Goal: Communication & Community: Participate in discussion

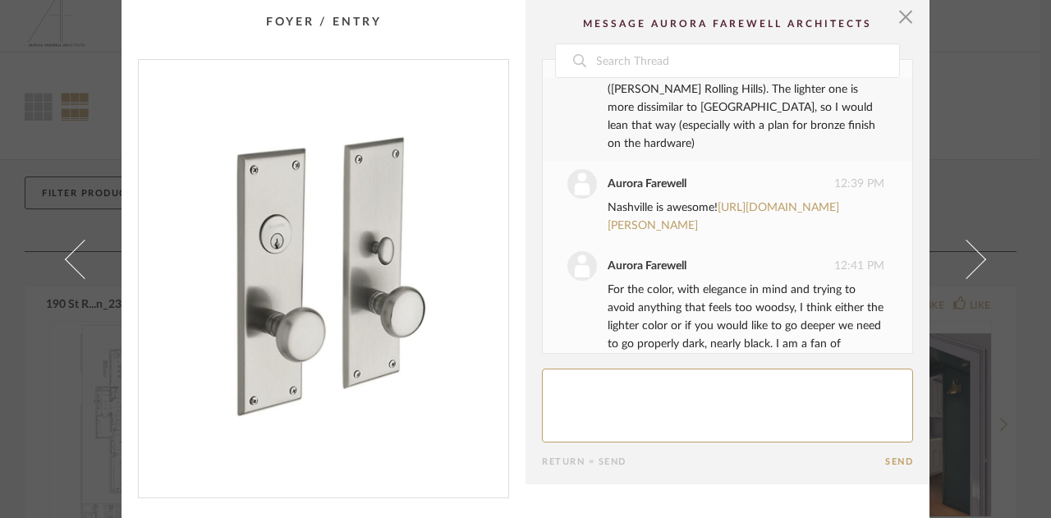
scroll to position [460, 0]
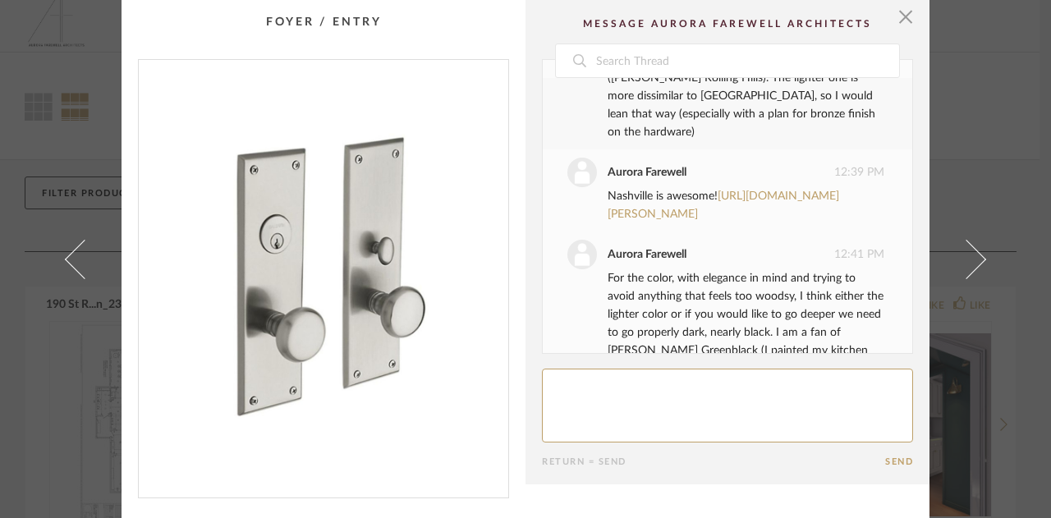
click at [706, 223] on div "Nashville is awesome! https://www.baldwinhardwaredirect.com/baldwin-6547-nashvi…" at bounding box center [746, 205] width 277 height 36
click at [706, 220] on link "https://www.baldwinhardwaredirect.com/baldwin-6547-nashville-entrance-mortise-h…" at bounding box center [724, 206] width 232 height 30
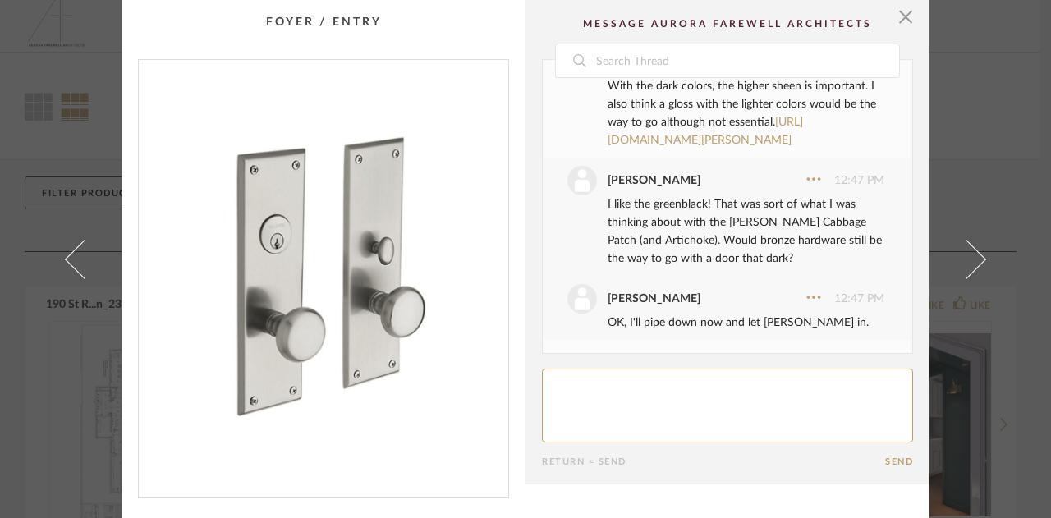
scroll to position [791, 0]
click at [669, 146] on link "https://www.sherwin-williams.com/en-us/color/color-family/neutral-paint-colors/…" at bounding box center [705, 132] width 195 height 30
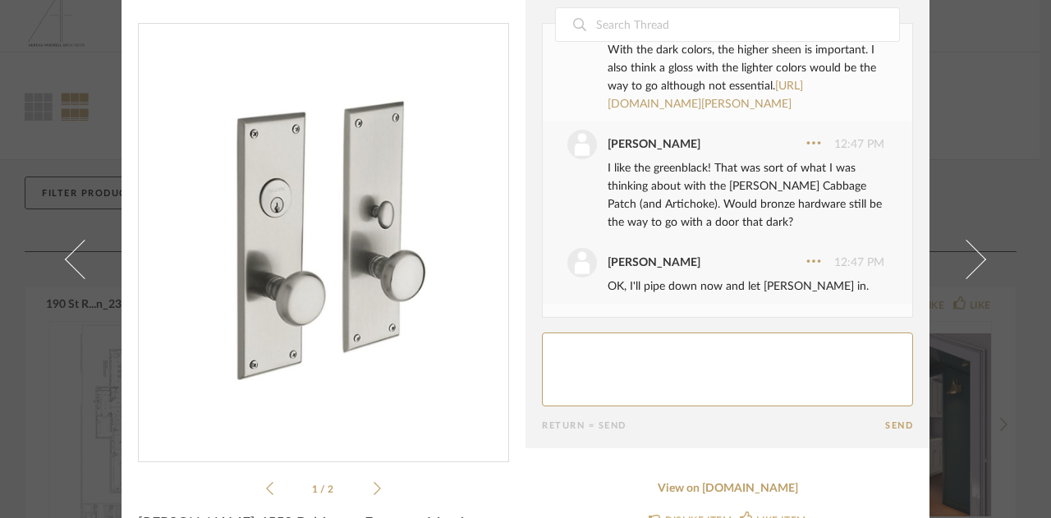
scroll to position [851, 0]
click at [603, 386] on textarea at bounding box center [727, 370] width 371 height 74
type textarea "Thoughts on the Blanc"
click at [779, 182] on div "I like the greenblack! That was sort of what I was thinking about with the Benj…" at bounding box center [746, 195] width 277 height 72
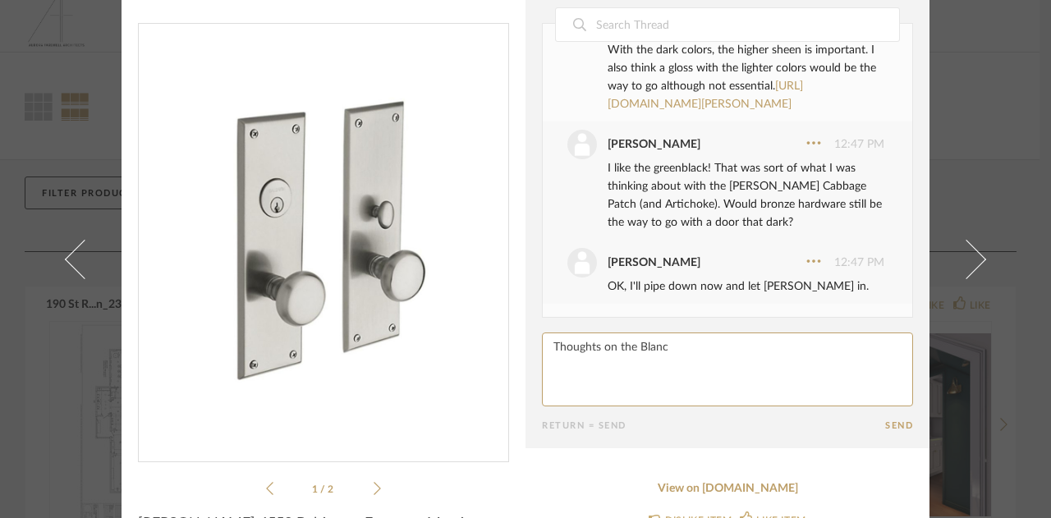
click at [789, 57] on div "For the color, with elegance in mind and trying to avoid anything that feels to…" at bounding box center [746, 14] width 277 height 199
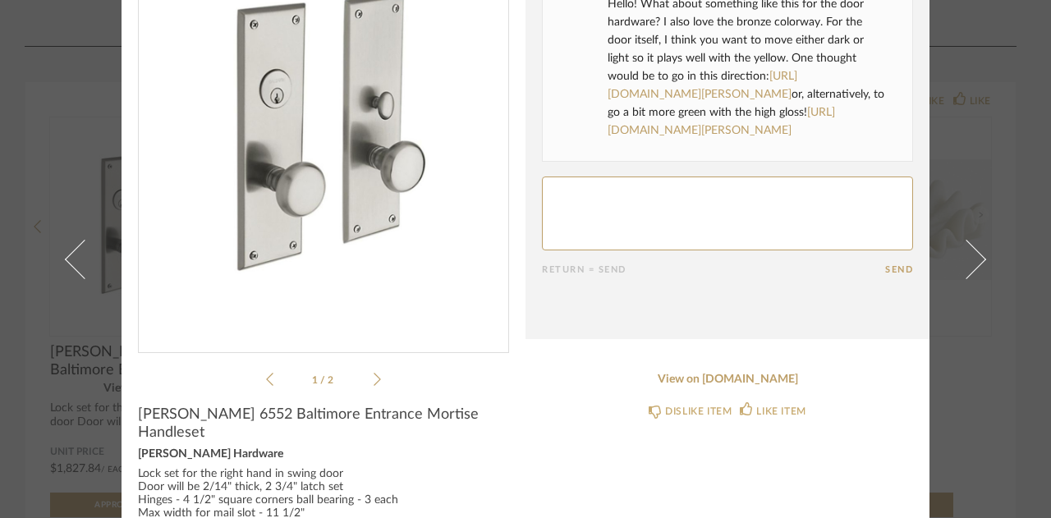
scroll to position [145, 0]
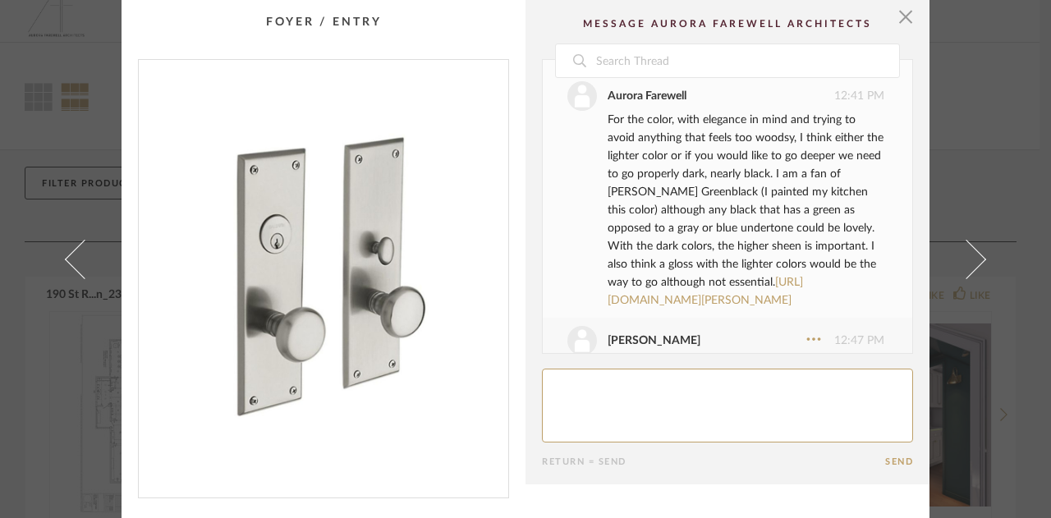
scroll to position [851, 0]
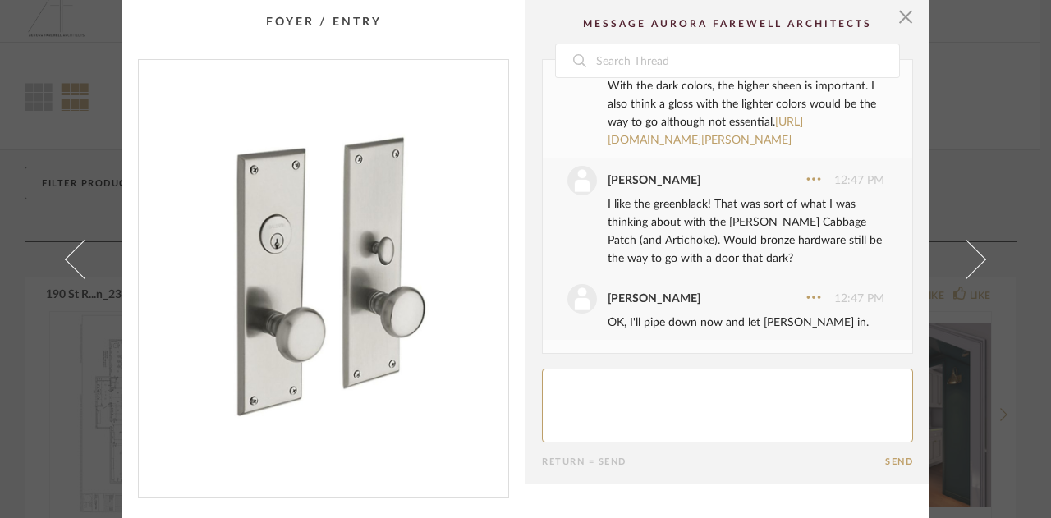
click at [605, 405] on textarea at bounding box center [727, 406] width 371 height 74
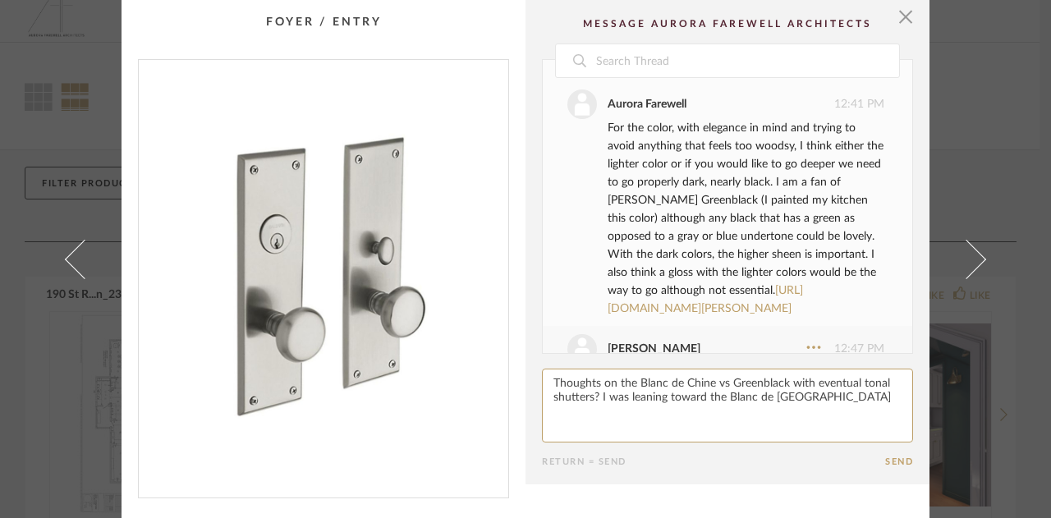
scroll to position [614, 0]
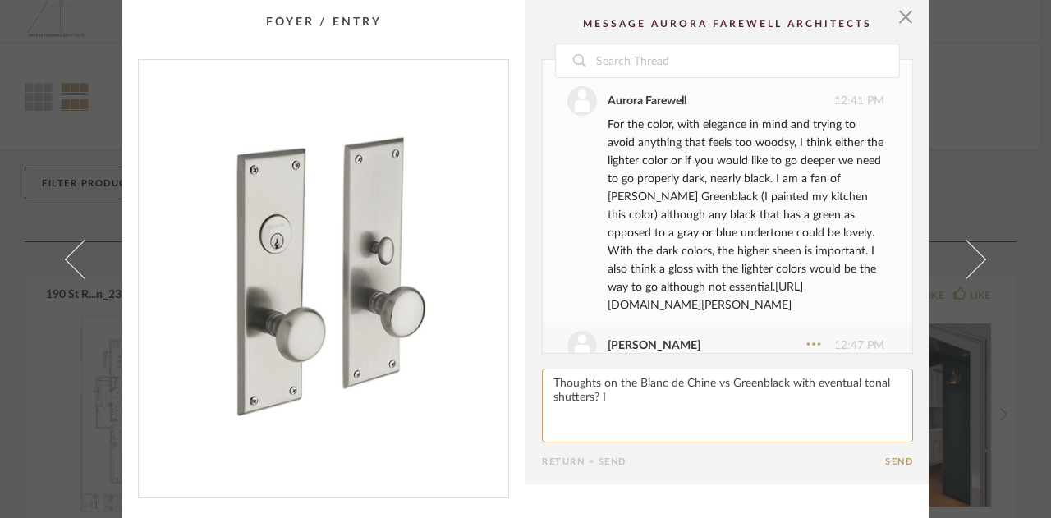
type textarea "Thoughts on the Blanc de Chine vs Greenblack with eventual tonal shutters?"
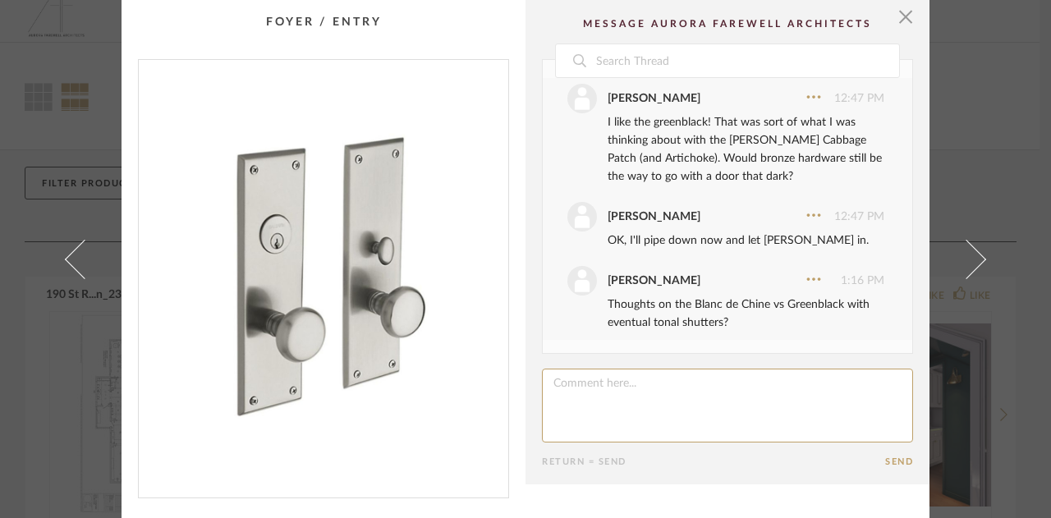
scroll to position [933, 0]
click at [651, 410] on textarea at bounding box center [727, 406] width 371 height 74
click at [688, 384] on textarea at bounding box center [727, 406] width 371 height 74
click at [838, 387] on textarea at bounding box center [727, 406] width 371 height 74
type textarea "I"
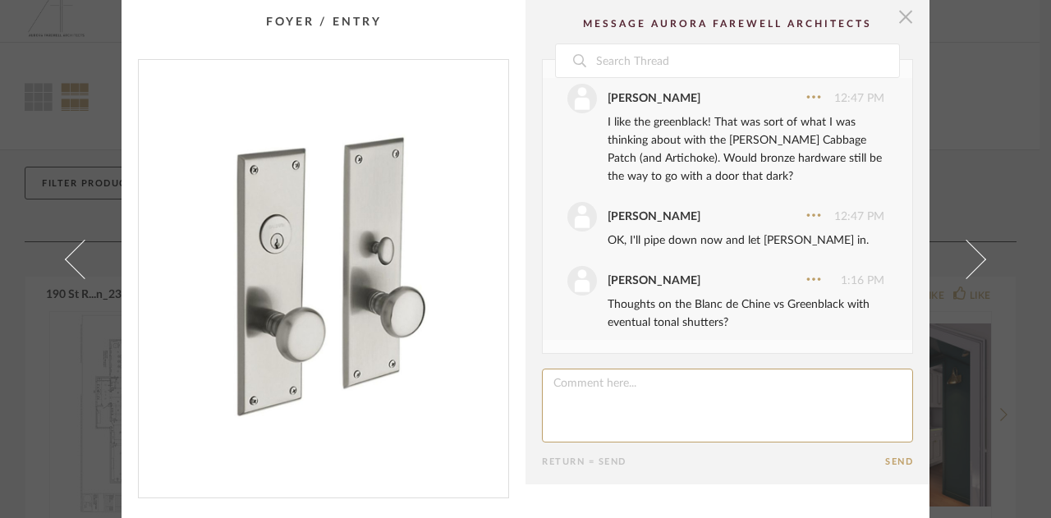
click at [898, 25] on span "button" at bounding box center [906, 16] width 33 height 33
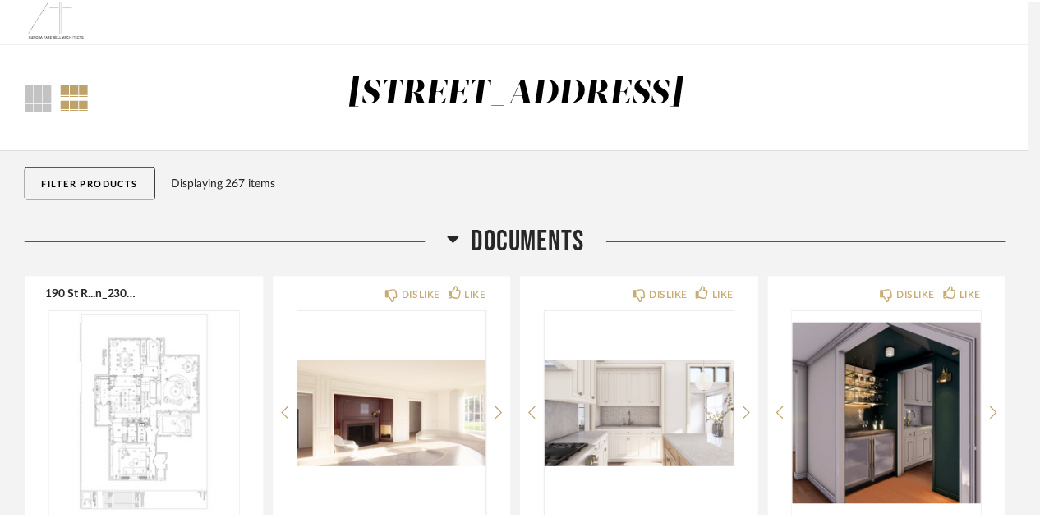
scroll to position [25, 0]
